Goal: Task Accomplishment & Management: Manage account settings

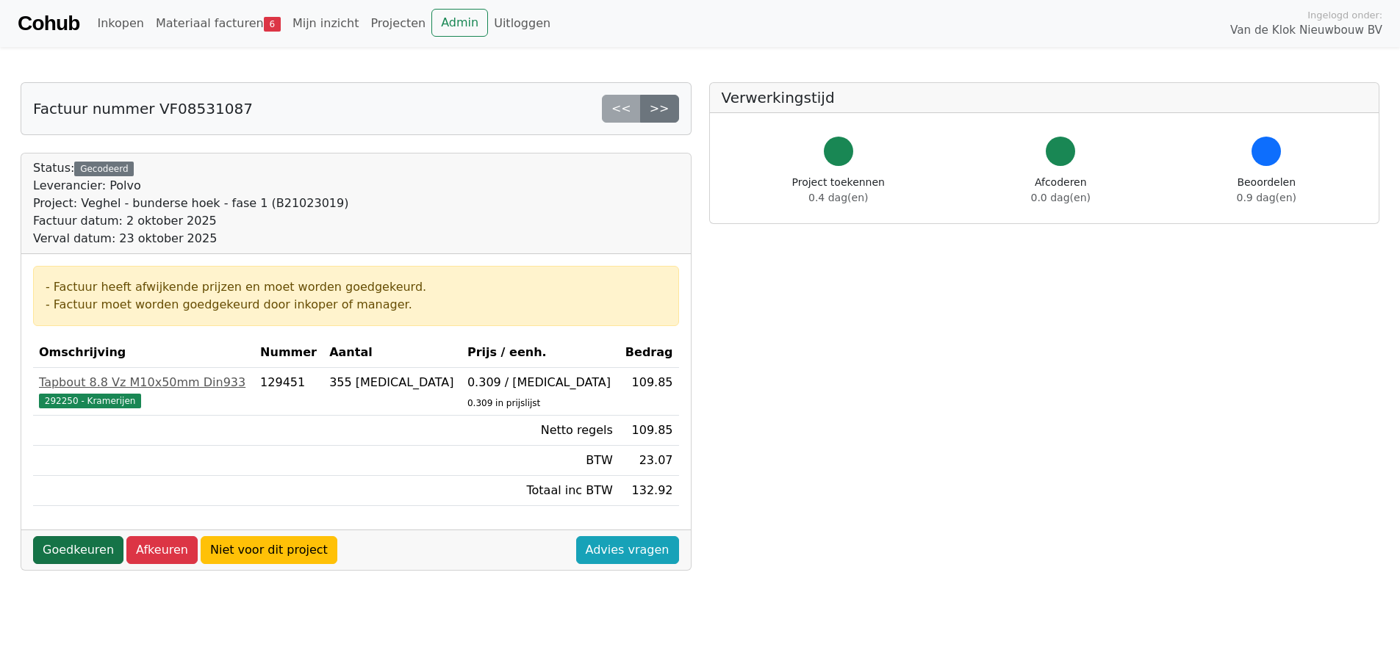
click at [82, 544] on link "Goedkeuren" at bounding box center [78, 550] width 90 height 28
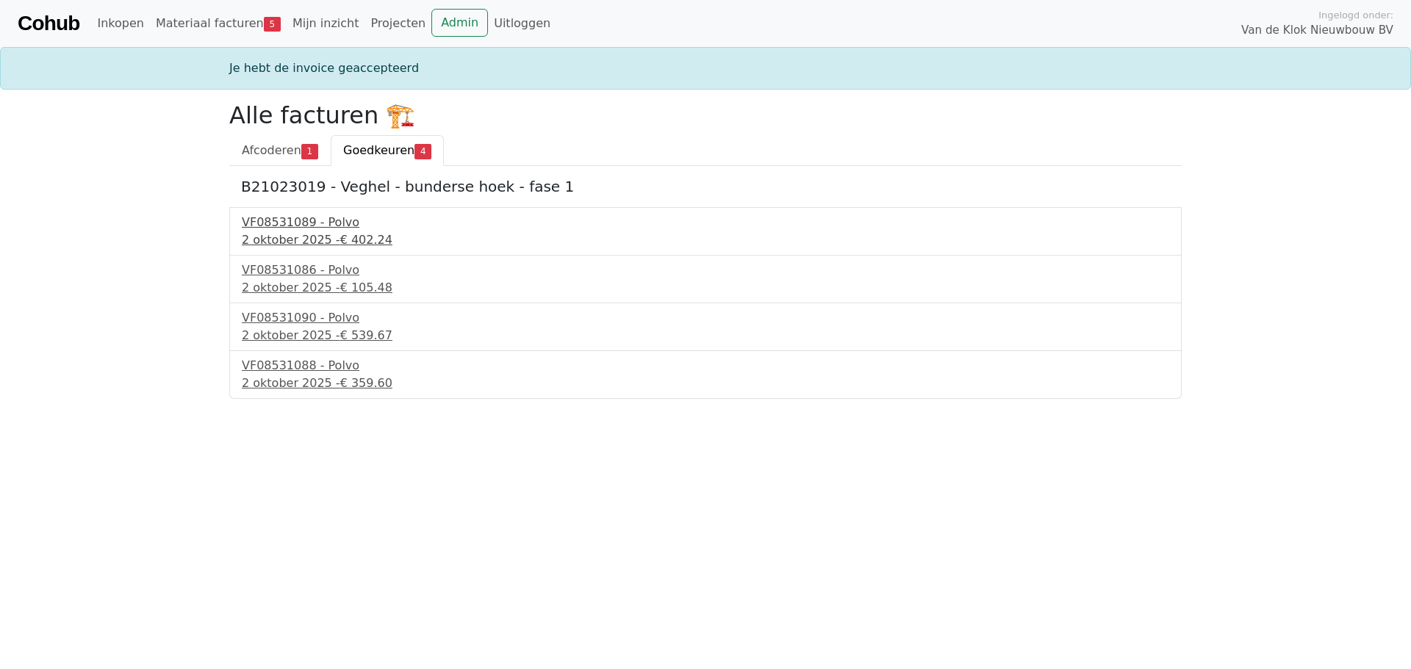
click at [317, 226] on div "VF08531089 - Polvo" at bounding box center [705, 223] width 927 height 18
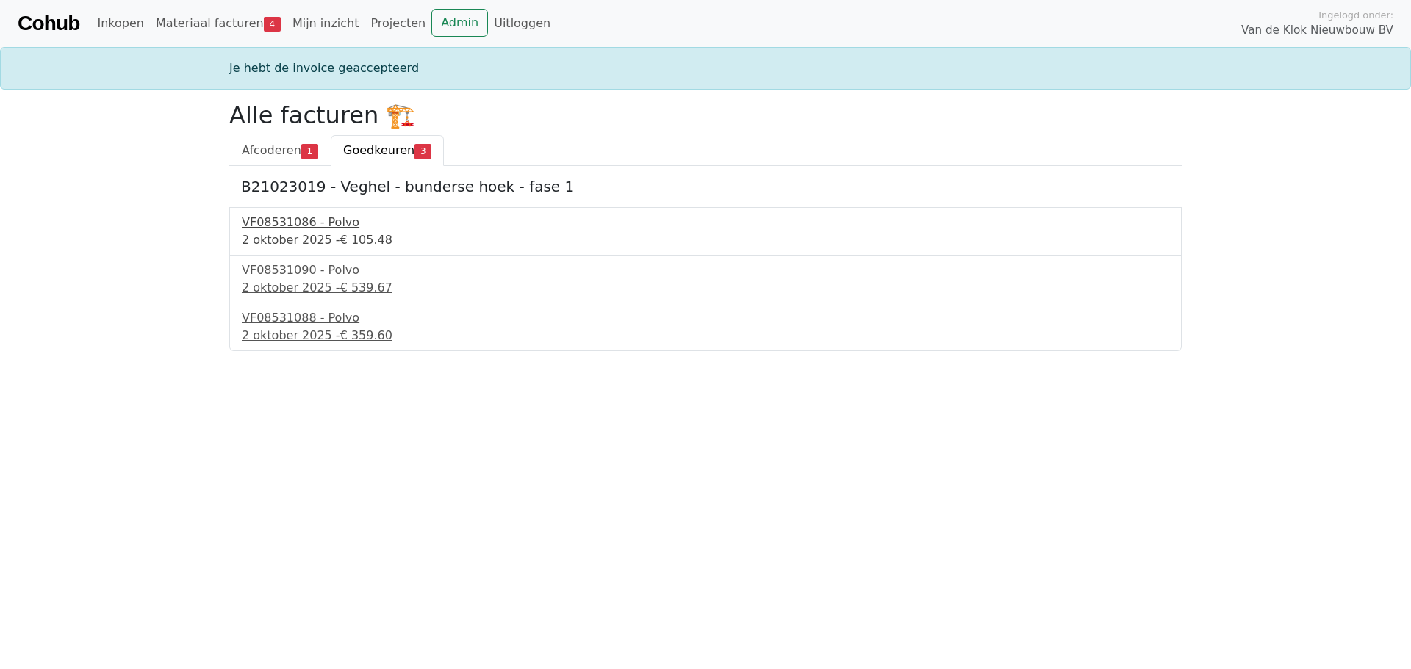
click at [297, 228] on div "VF08531086 - Polvo" at bounding box center [705, 223] width 927 height 18
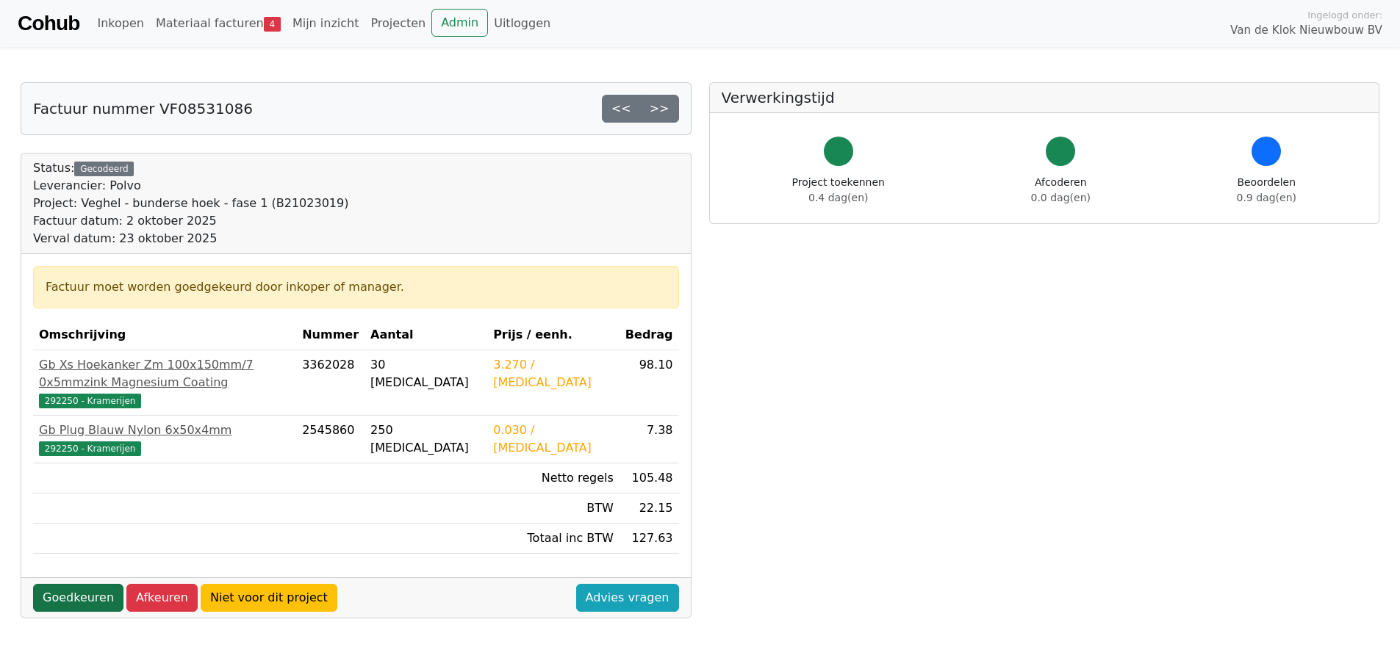
click at [77, 587] on link "Goedkeuren" at bounding box center [78, 598] width 90 height 28
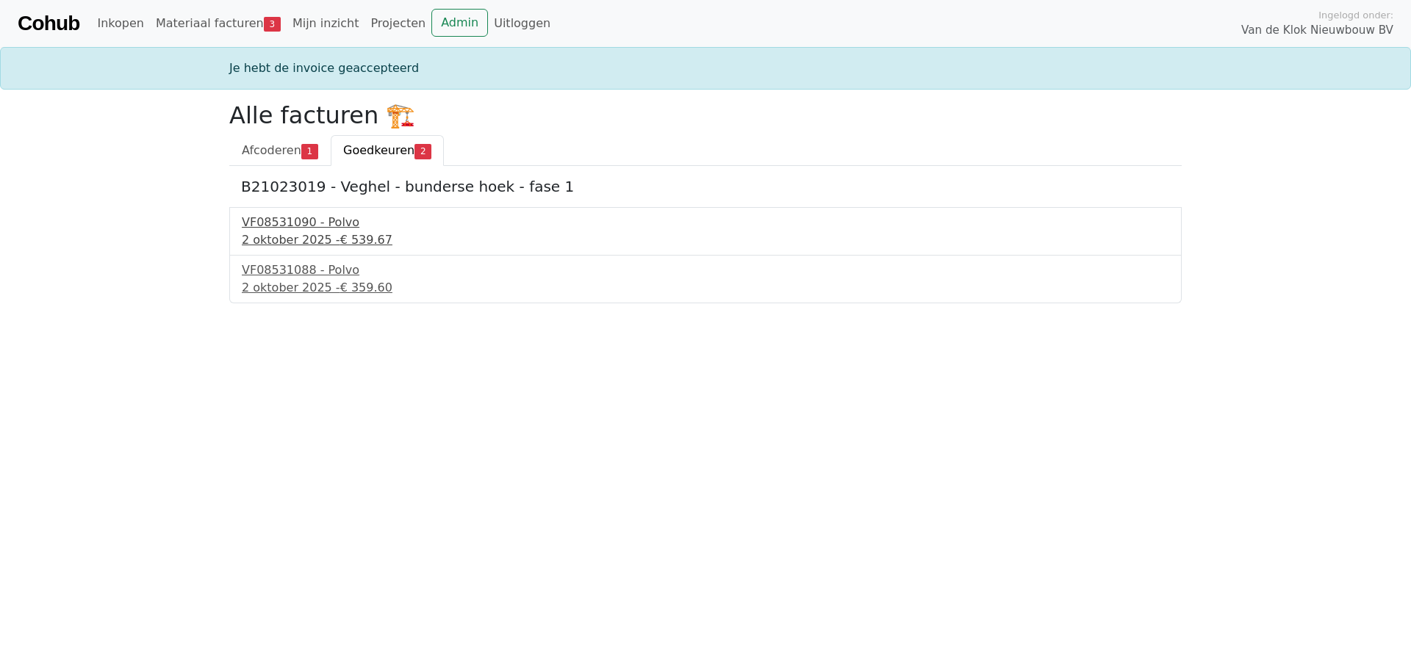
click at [294, 224] on div "VF08531090 - Polvo" at bounding box center [705, 223] width 927 height 18
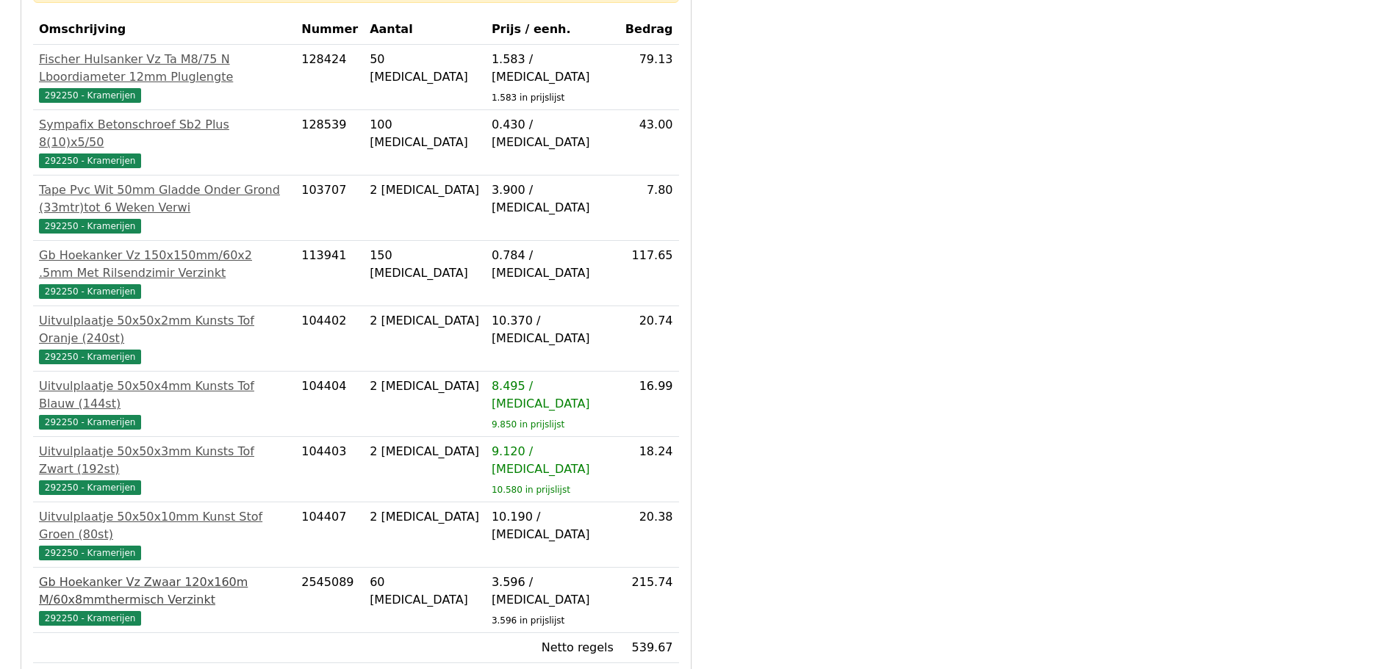
scroll to position [367, 0]
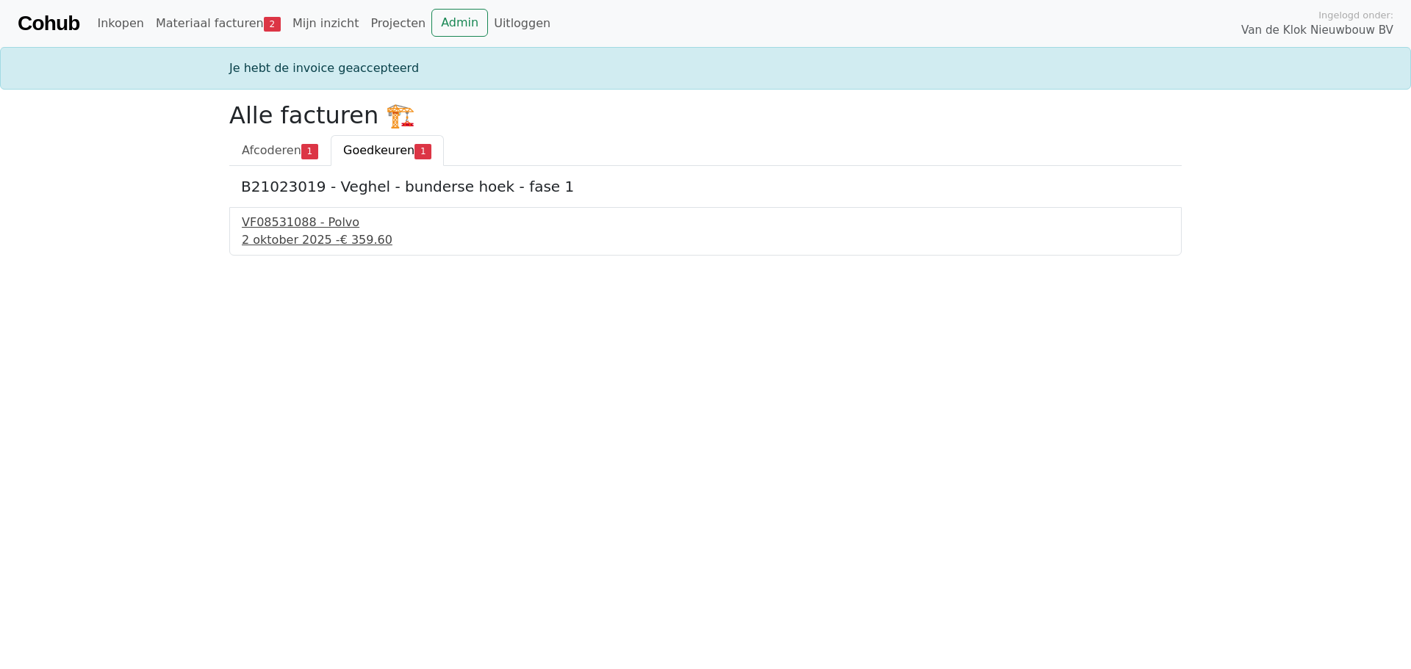
click at [287, 223] on div "VF08531088 - Polvo" at bounding box center [705, 223] width 927 height 18
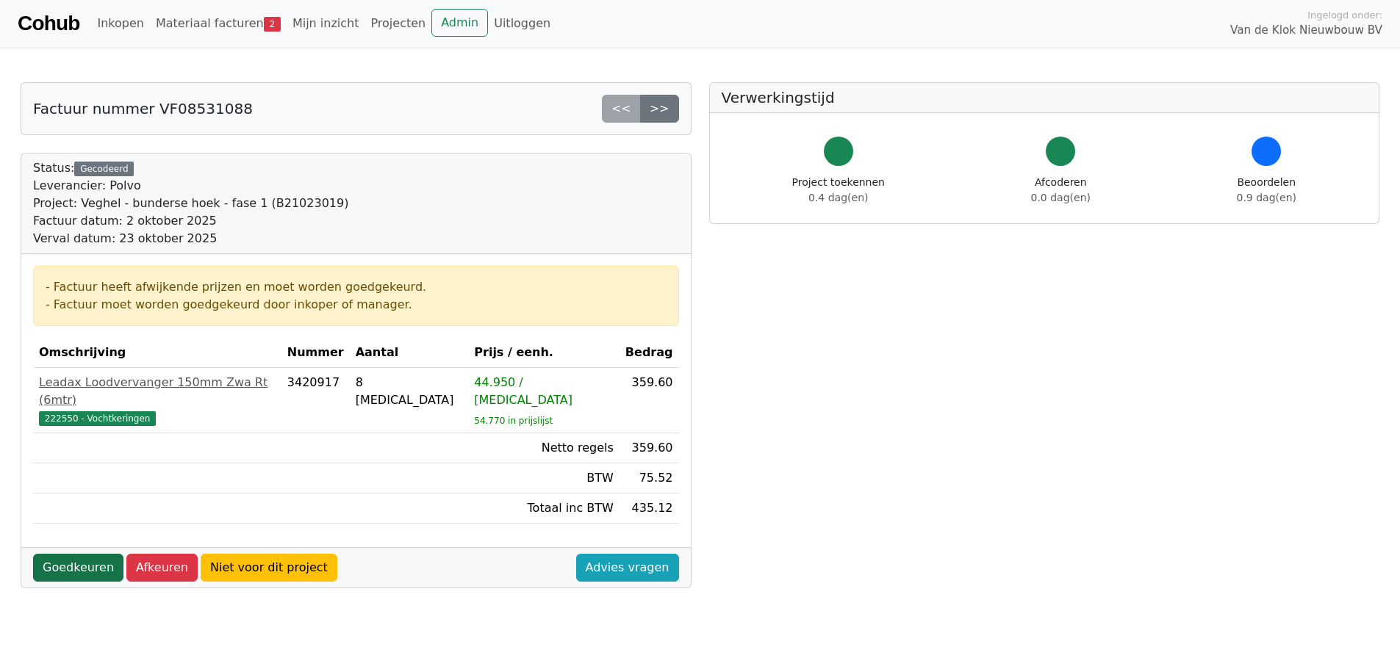
click at [75, 554] on link "Goedkeuren" at bounding box center [78, 568] width 90 height 28
